Goal: Task Accomplishment & Management: Manage account settings

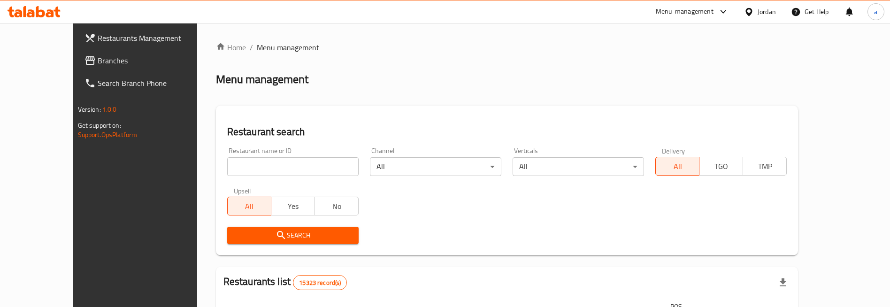
click at [98, 61] on span "Branches" at bounding box center [156, 60] width 117 height 11
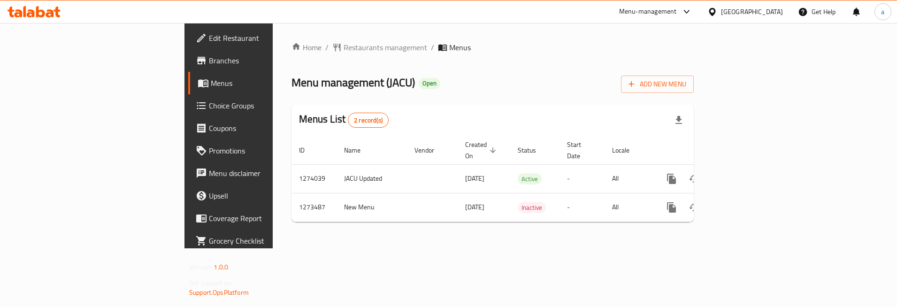
click at [209, 106] on span "Choice Groups" at bounding box center [268, 105] width 118 height 11
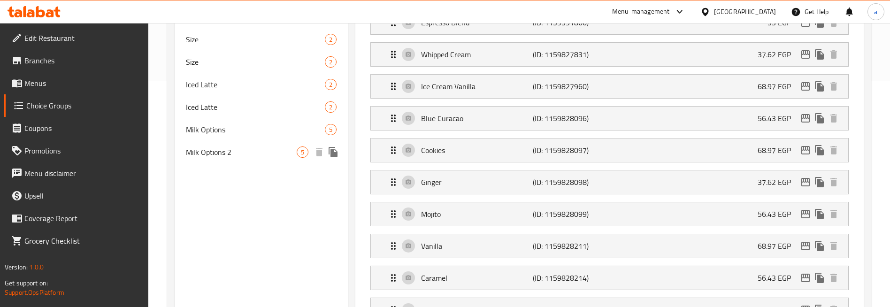
scroll to position [139, 0]
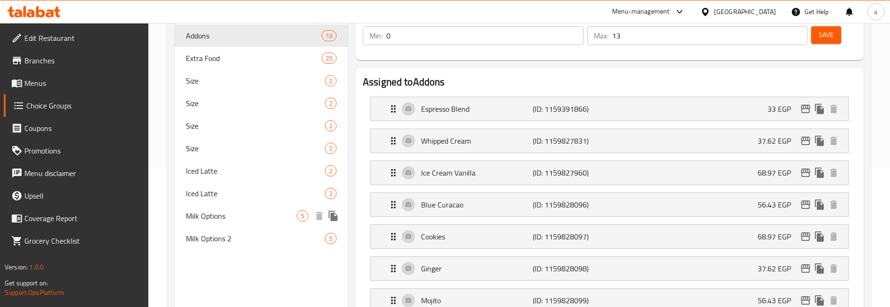
click at [208, 218] on span "Milk Options" at bounding box center [241, 215] width 111 height 11
type input "Milk Options"
type input "خيارات اللبن"
type input "1"
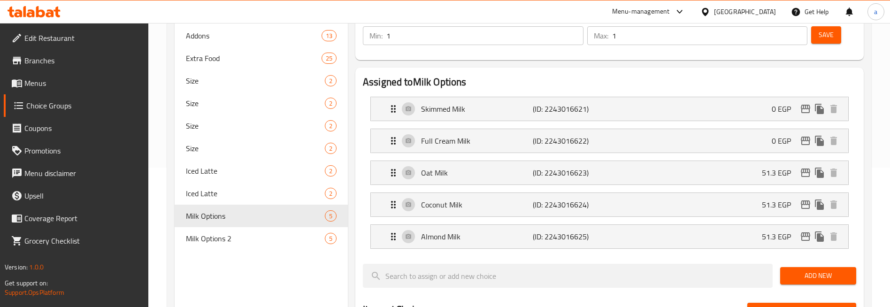
click at [862, 220] on div "Assigned to Milk Options Skimmed Milk (ID: 2243016621) 0 EGP Name (En) Skimmed …" at bounding box center [609, 294] width 508 height 452
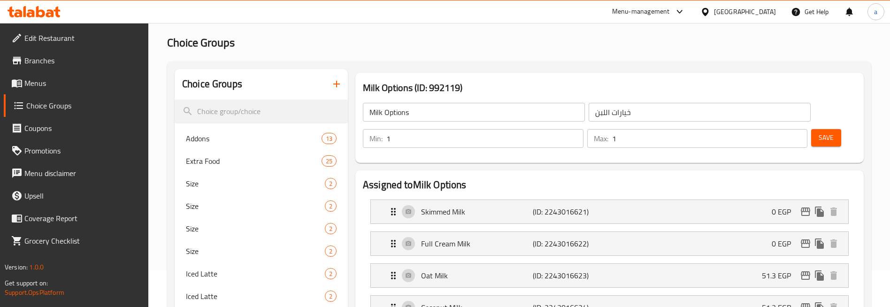
scroll to position [0, 0]
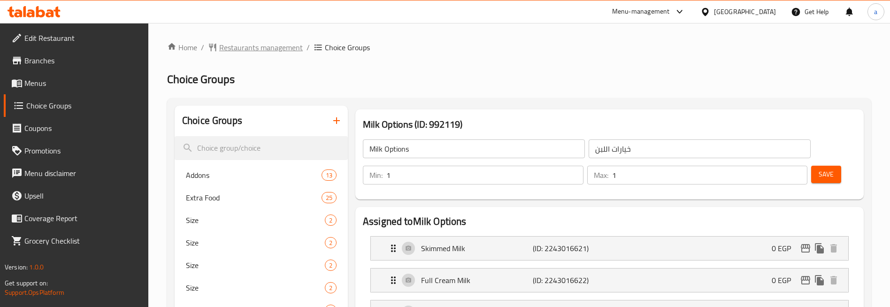
click at [239, 51] on span "Restaurants management" at bounding box center [261, 47] width 84 height 11
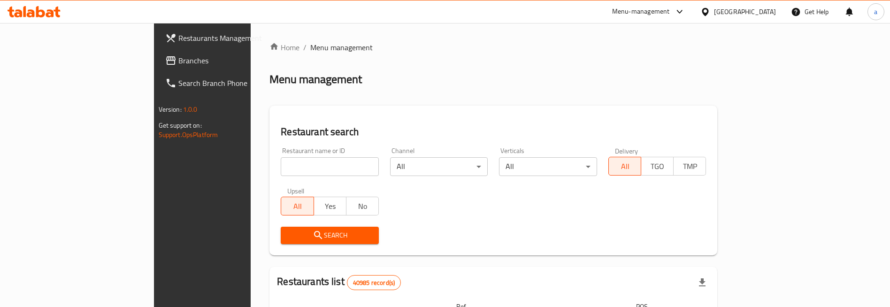
click at [49, 67] on div at bounding box center [445, 153] width 890 height 307
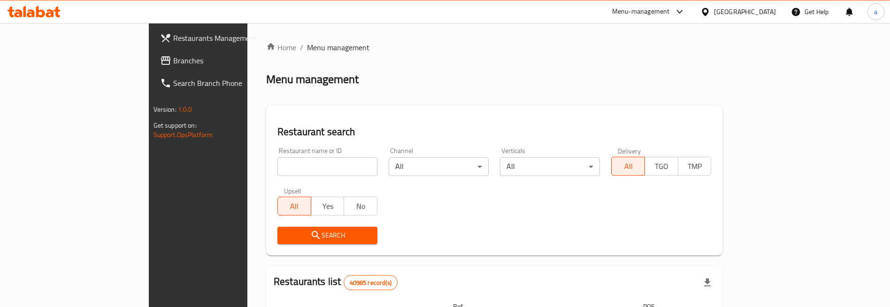
click at [173, 62] on span "Branches" at bounding box center [231, 60] width 117 height 11
